Goal: Transaction & Acquisition: Purchase product/service

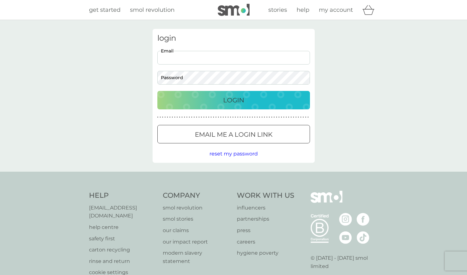
click at [112, 11] on span "get started" at bounding box center [104, 9] width 31 height 7
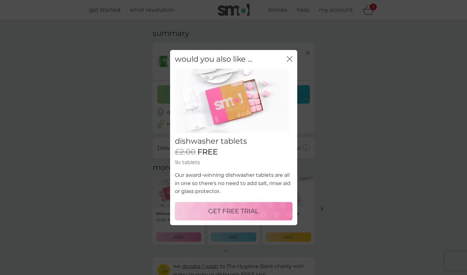
click at [239, 212] on p "GET FREE TRIAL" at bounding box center [233, 211] width 51 height 10
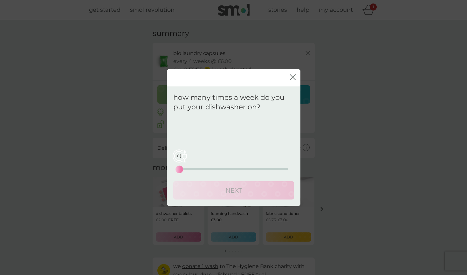
click at [223, 168] on div "0 0 12.5 25" at bounding box center [233, 169] width 109 height 2
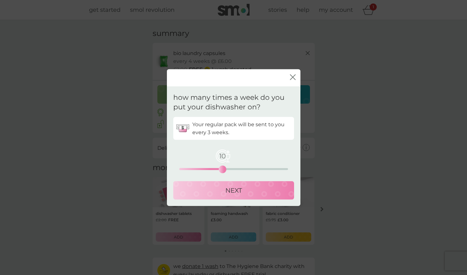
click at [212, 168] on div "10 0 12.5 25" at bounding box center [233, 161] width 109 height 26
click at [209, 168] on div "10 0 12.5 25" at bounding box center [233, 161] width 109 height 26
drag, startPoint x: 224, startPoint y: 167, endPoint x: 211, endPoint y: 165, distance: 13.1
click at [211, 168] on div "7" at bounding box center [209, 169] width 3 height 3
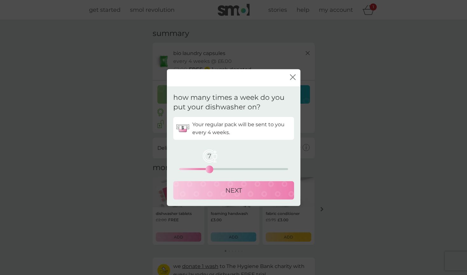
click at [233, 188] on p "NEXT" at bounding box center [233, 190] width 17 height 10
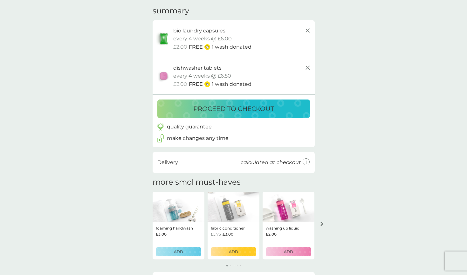
scroll to position [20, 0]
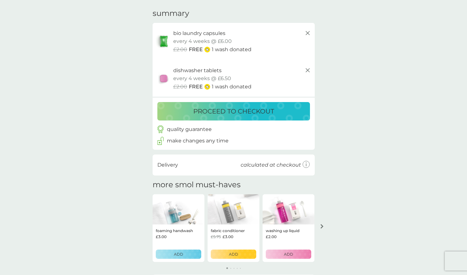
click at [233, 108] on p "proceed to checkout" at bounding box center [233, 111] width 81 height 10
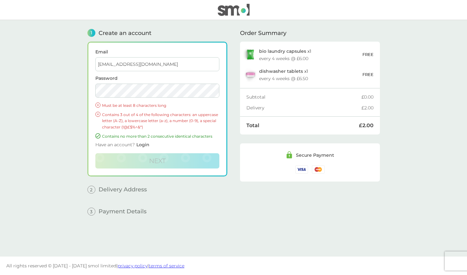
type input "volkertenwolde@gmail.com"
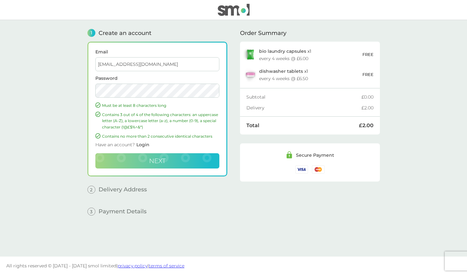
click at [160, 161] on span "Next" at bounding box center [157, 161] width 17 height 8
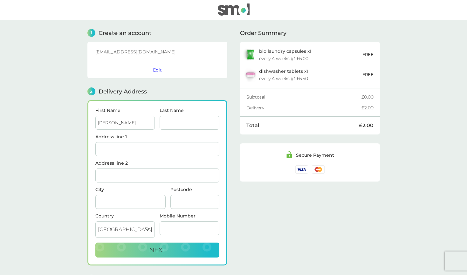
type input "[PERSON_NAME]"
type input "ten Wolde"
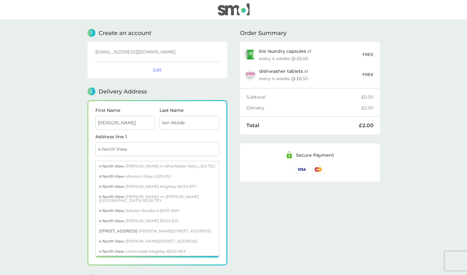
type input "4 North View"
click at [74, 197] on main "1 Create an account volkertenwolde@gmail.com Edit 2 Delivery Address First Name…" at bounding box center [233, 158] width 467 height 277
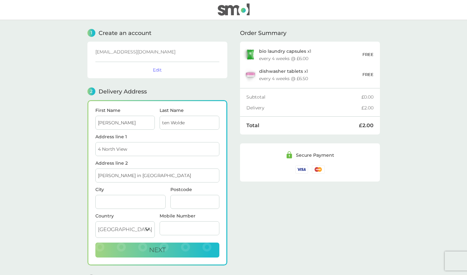
type input "[PERSON_NAME] in [GEOGRAPHIC_DATA]"
type input "Ilkley"
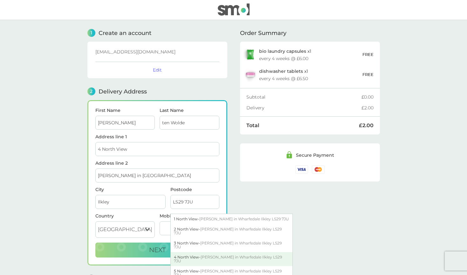
type input "LS29 7JU"
click at [200, 252] on div "4 North View - Burley in Wharfedale Ilkley LS29 7JU" at bounding box center [232, 259] width 122 height 14
type input "4 North View, Burley in Wharfedale"
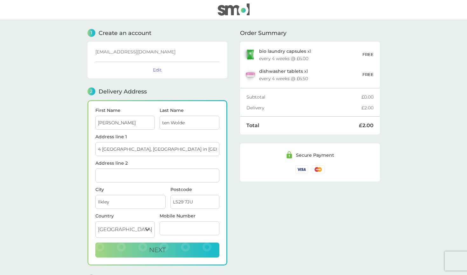
click at [178, 150] on input "4 North View, Burley in Wharfedale" at bounding box center [157, 149] width 124 height 14
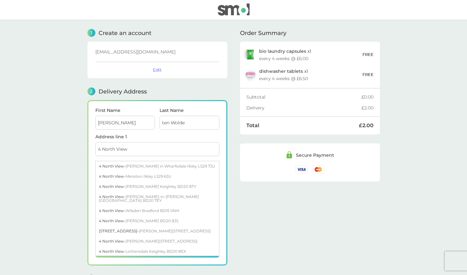
type input "4 North View"
click at [73, 232] on main "1 Create an account volkertenwolde@gmail.com Edit 2 Delivery Address First Name…" at bounding box center [233, 158] width 467 height 277
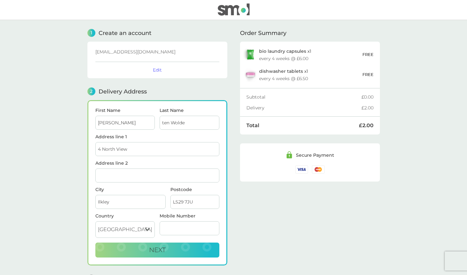
click at [105, 177] on input "Address line 2" at bounding box center [157, 176] width 124 height 14
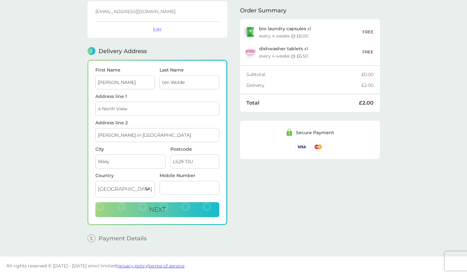
scroll to position [40, 0]
type input "[PERSON_NAME] in [GEOGRAPHIC_DATA]"
type input "07951919540"
click at [159, 210] on span "Next" at bounding box center [157, 210] width 17 height 8
checkbox input "true"
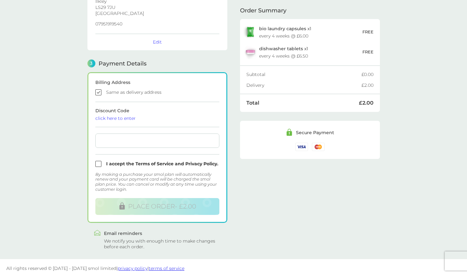
scroll to position [133, 0]
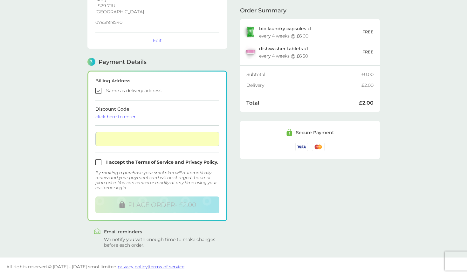
click at [98, 163] on input "checkbox" at bounding box center [157, 162] width 124 height 6
checkbox input "true"
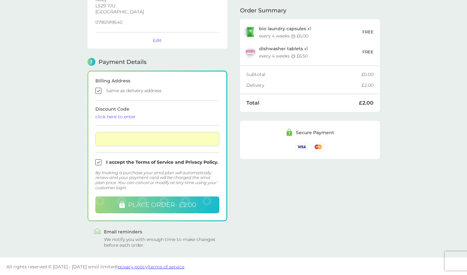
click at [164, 204] on span "PLACE ORDER - £2.00" at bounding box center [162, 205] width 68 height 8
